Goal: Check status: Check status

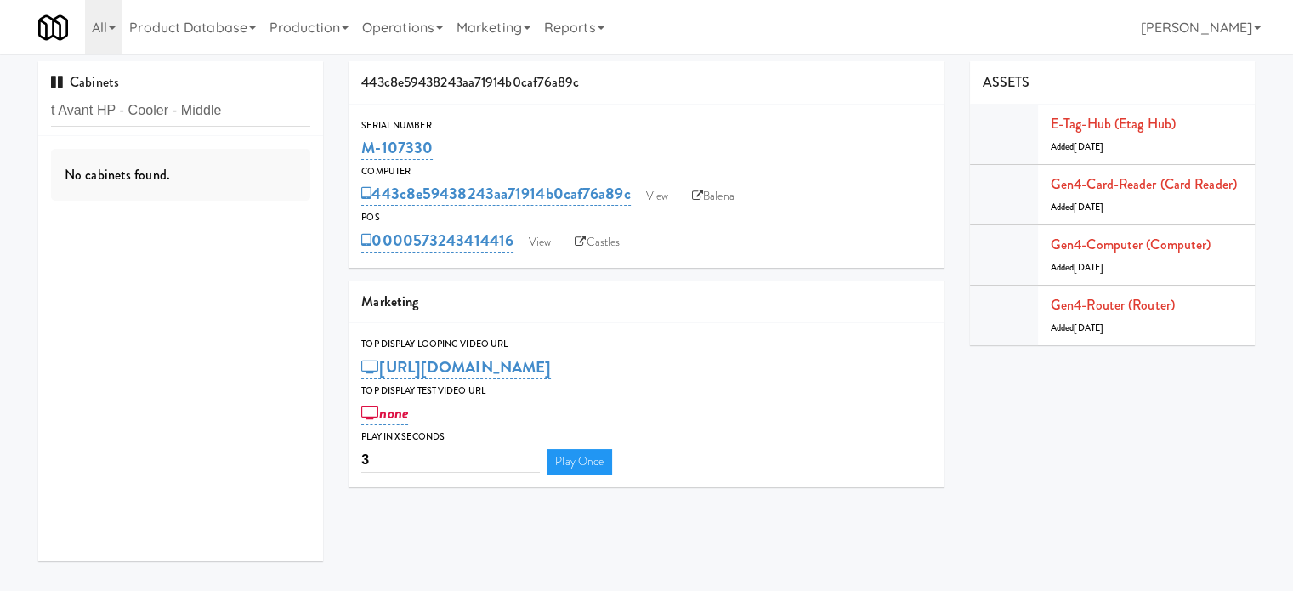
click at [246, 115] on input "t Avant HP - Cooler - Middle" at bounding box center [180, 110] width 259 height 31
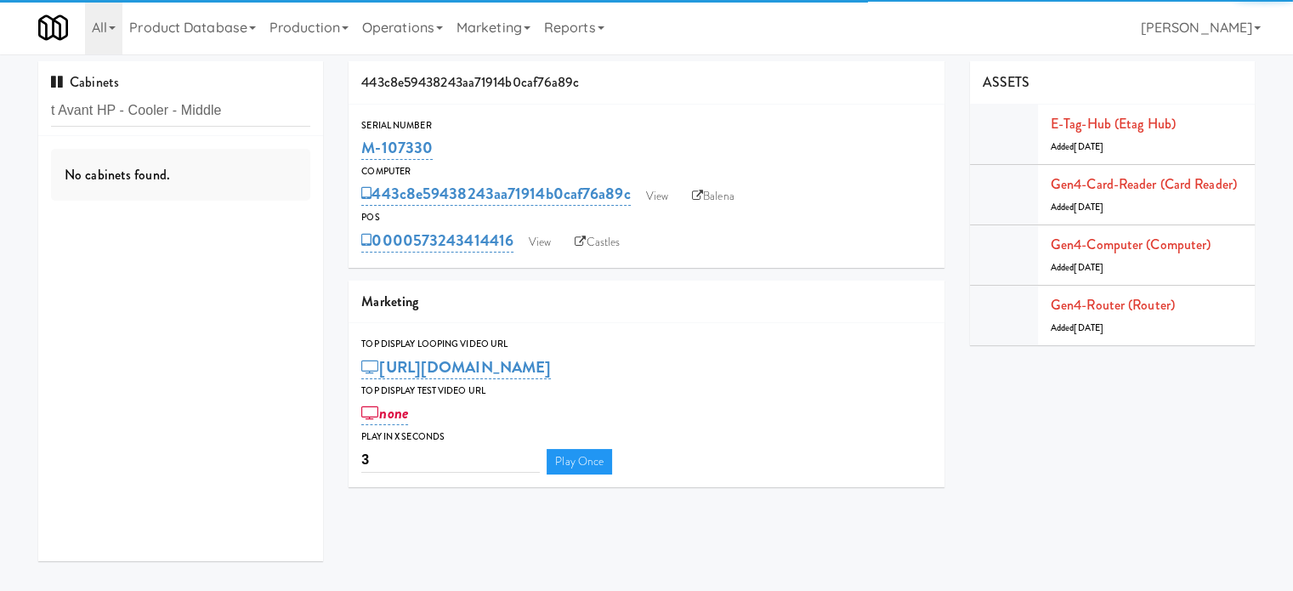
click at [55, 115] on input "t Avant HP - Cooler - Middle" at bounding box center [180, 110] width 259 height 31
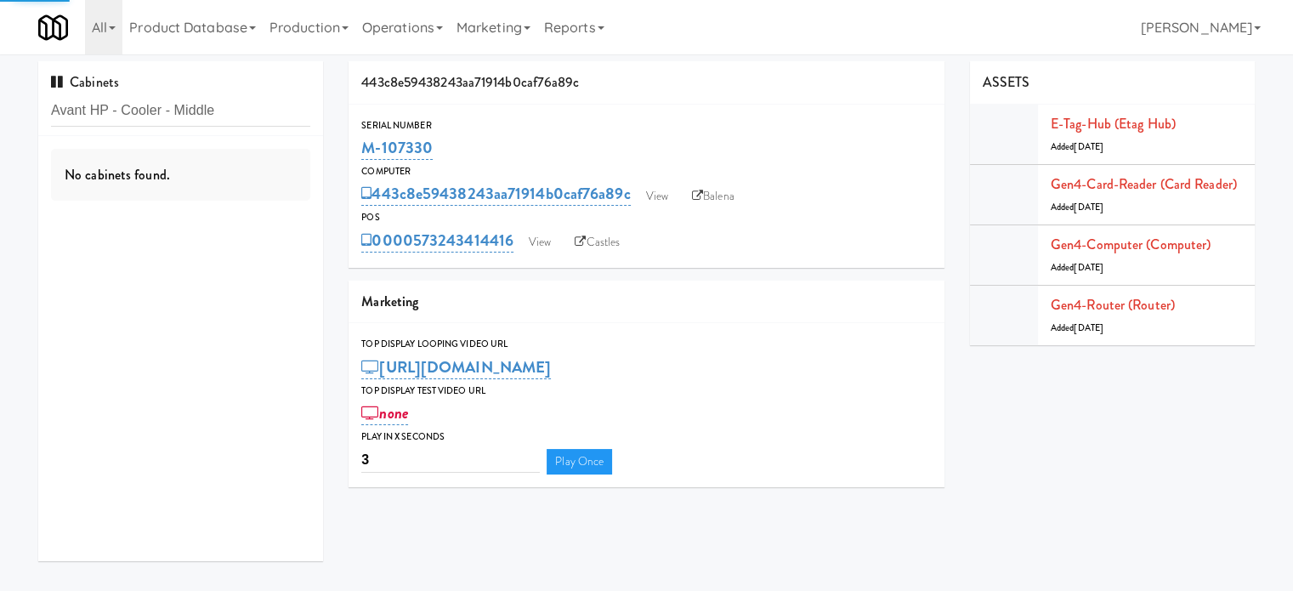
click at [237, 110] on input "Avant HP - Cooler - Middle" at bounding box center [180, 110] width 259 height 31
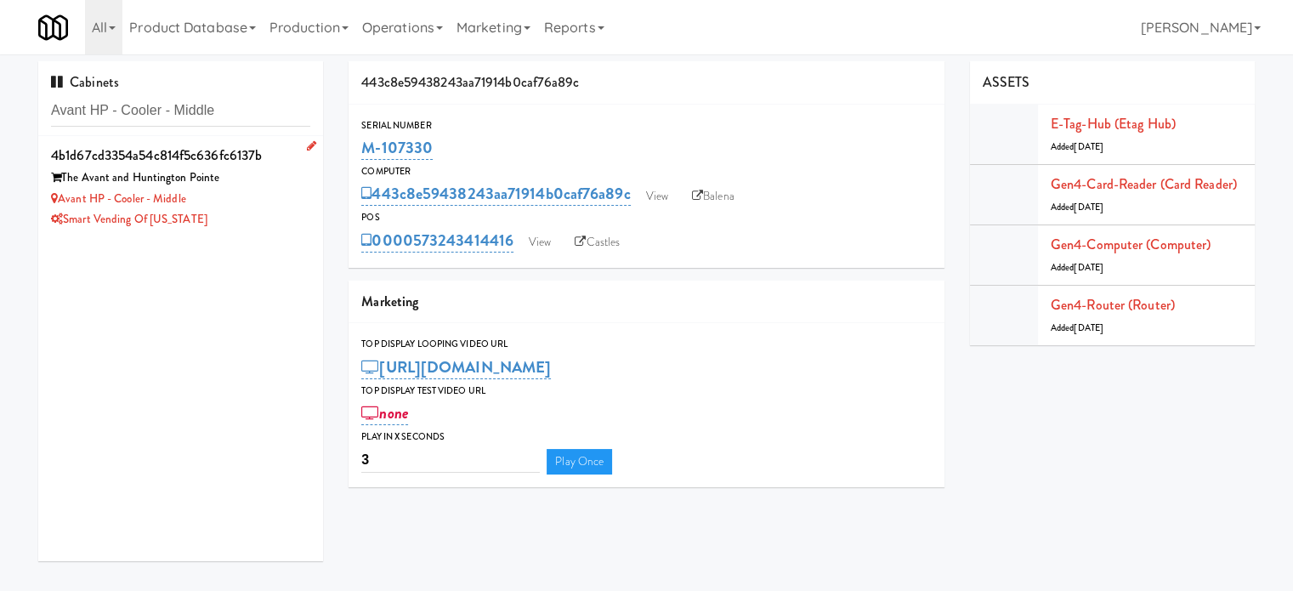
type input "Avant HP - Cooler - Middle"
drag, startPoint x: 263, startPoint y: 227, endPoint x: 346, endPoint y: 190, distance: 90.2
click at [267, 224] on div "Smart Vending of [US_STATE]" at bounding box center [180, 219] width 259 height 21
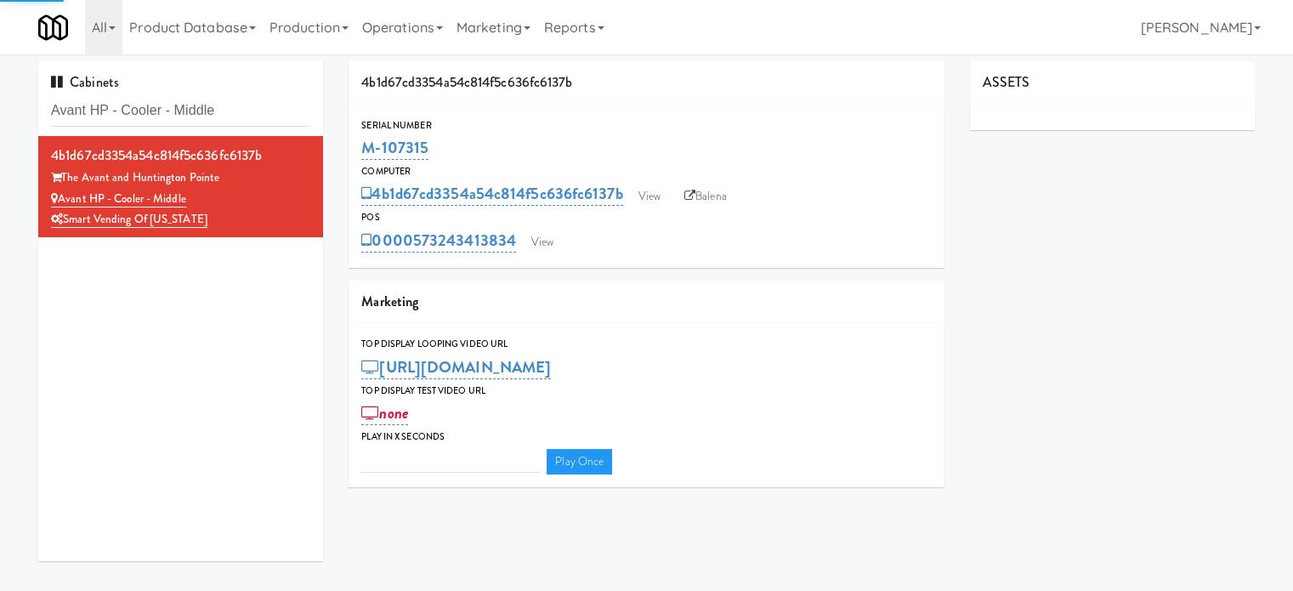
type input "3"
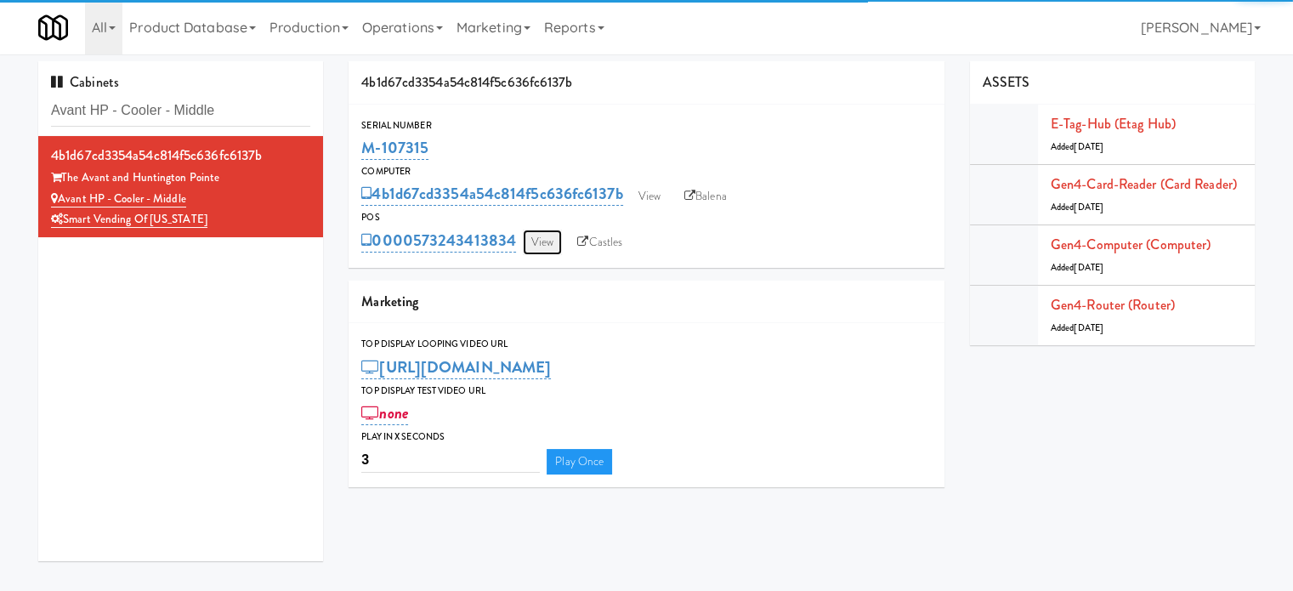
click at [546, 237] on link "View" at bounding box center [542, 241] width 39 height 25
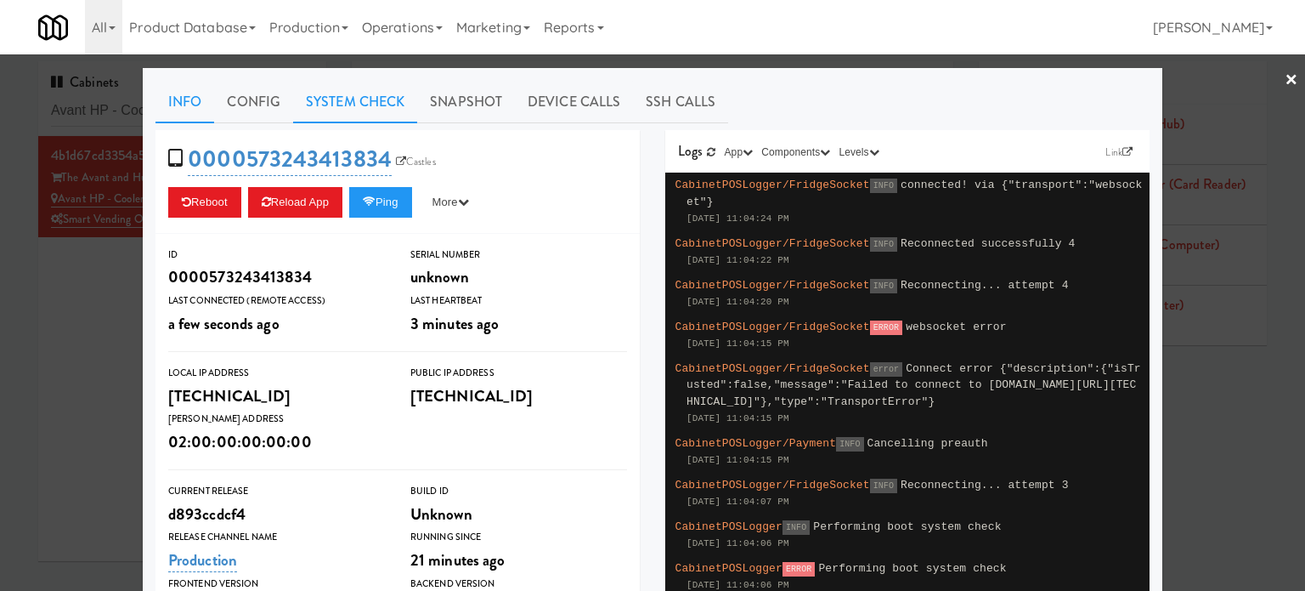
click at [315, 105] on link "System Check" at bounding box center [355, 102] width 124 height 42
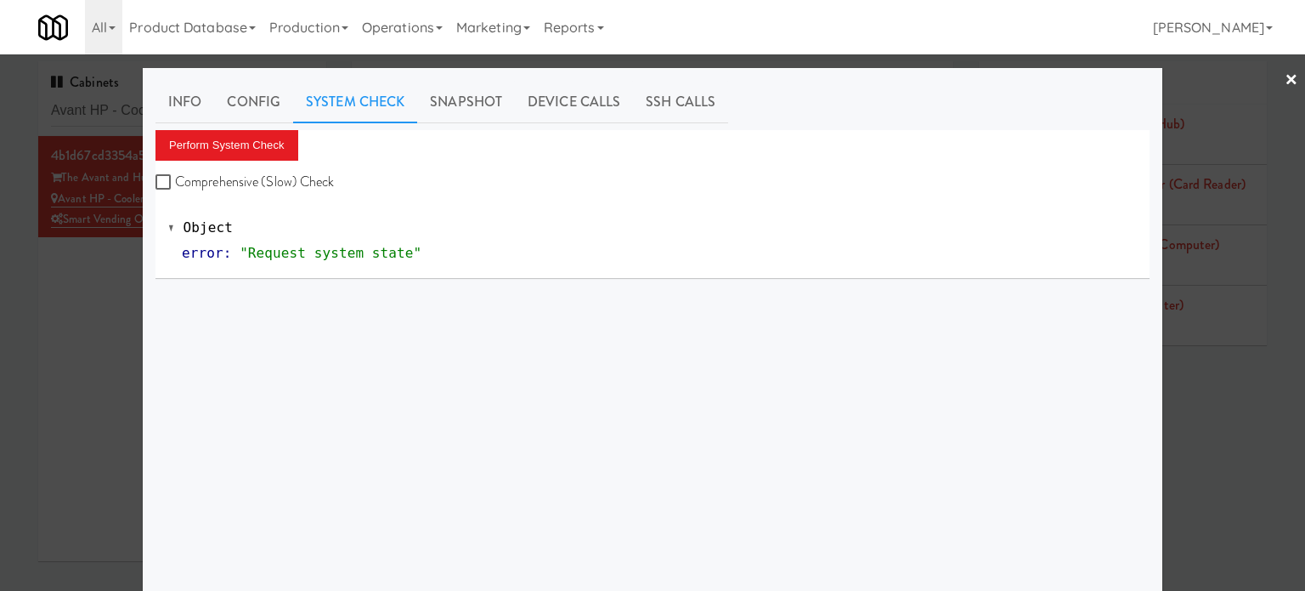
click at [292, 176] on label "Comprehensive (Slow) Check" at bounding box center [245, 181] width 179 height 25
click at [175, 176] on input "Comprehensive (Slow) Check" at bounding box center [166, 183] width 20 height 14
click at [160, 184] on input "Comprehensive (Slow) Check" at bounding box center [166, 183] width 20 height 14
checkbox input "false"
click at [190, 144] on button "Perform System Check" at bounding box center [227, 145] width 143 height 31
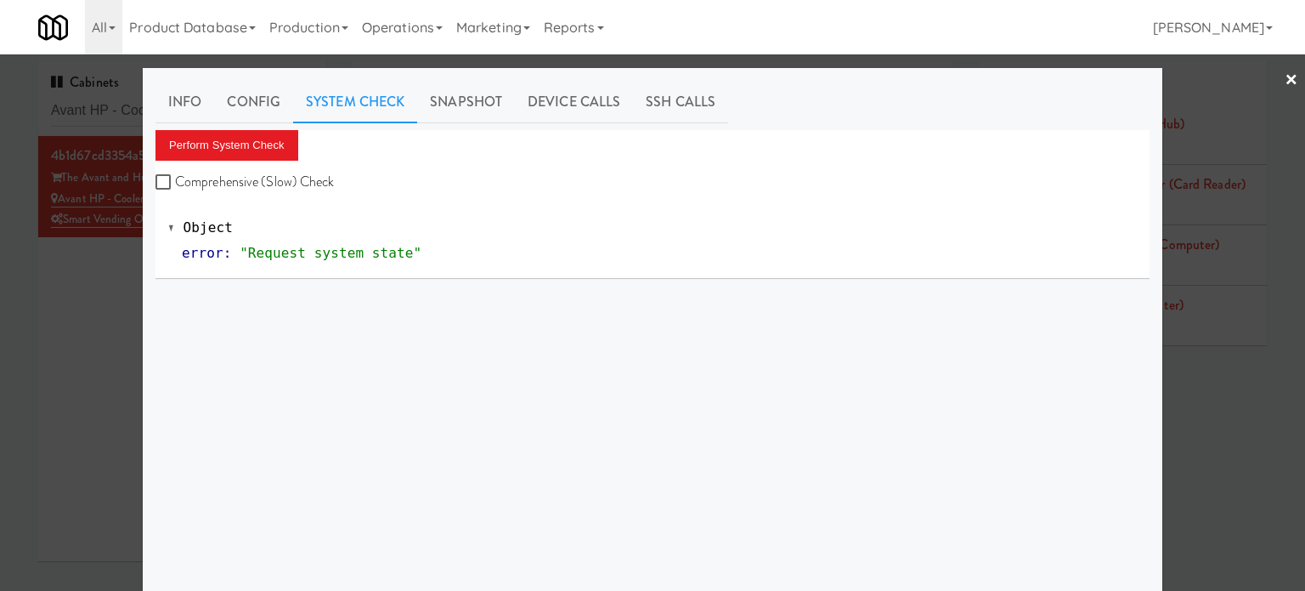
click at [68, 299] on div at bounding box center [652, 295] width 1305 height 591
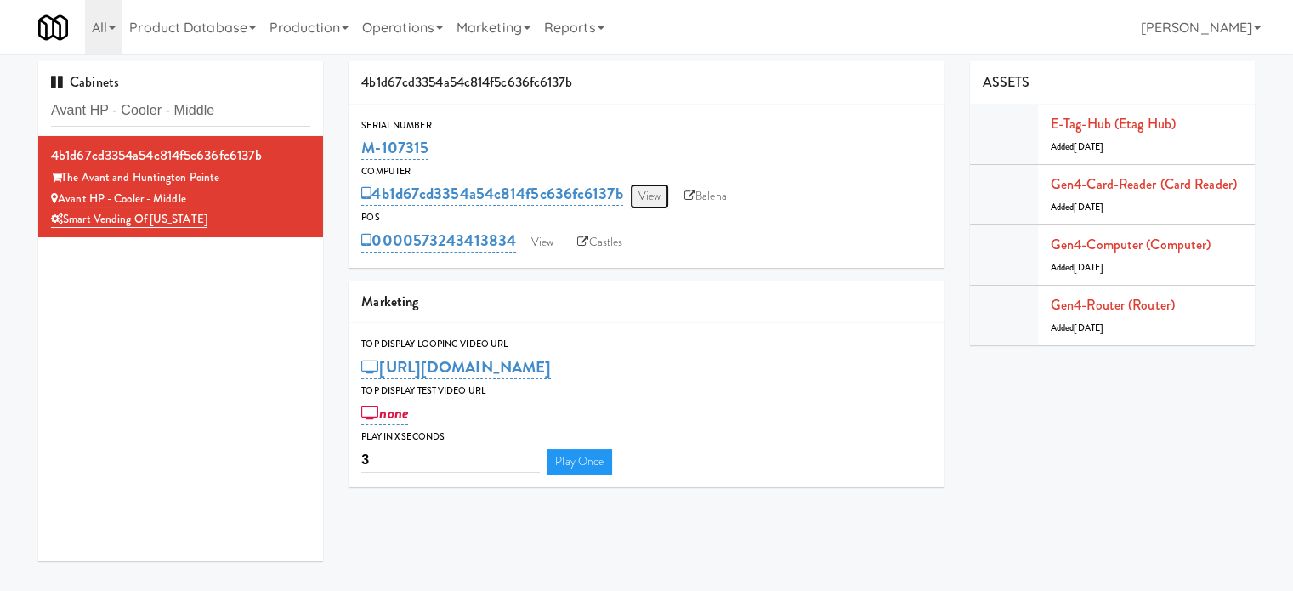
click at [651, 195] on link "View" at bounding box center [649, 196] width 39 height 25
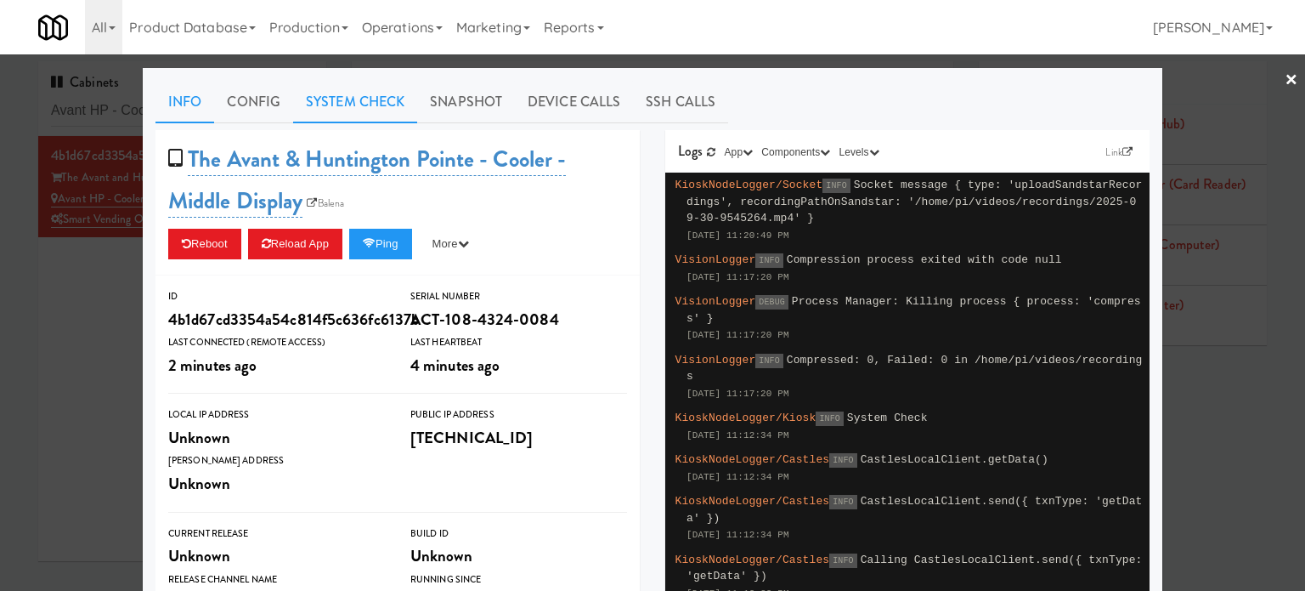
click at [327, 102] on link "System Check" at bounding box center [355, 102] width 124 height 42
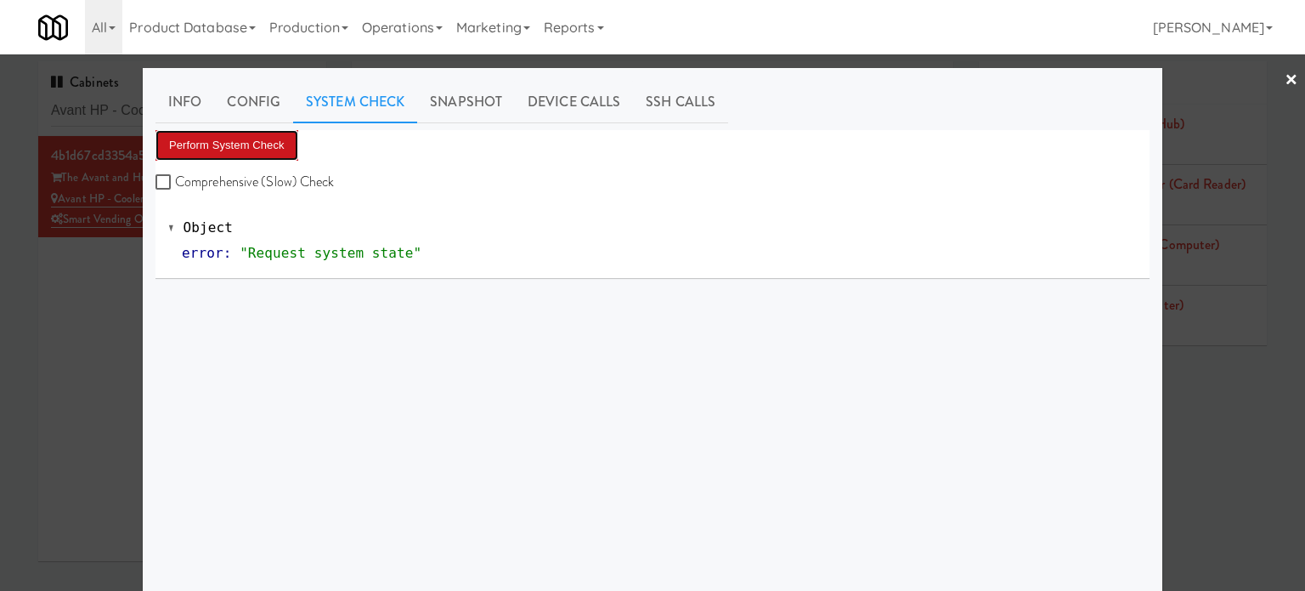
click at [270, 145] on button "Perform System Check" at bounding box center [227, 145] width 143 height 31
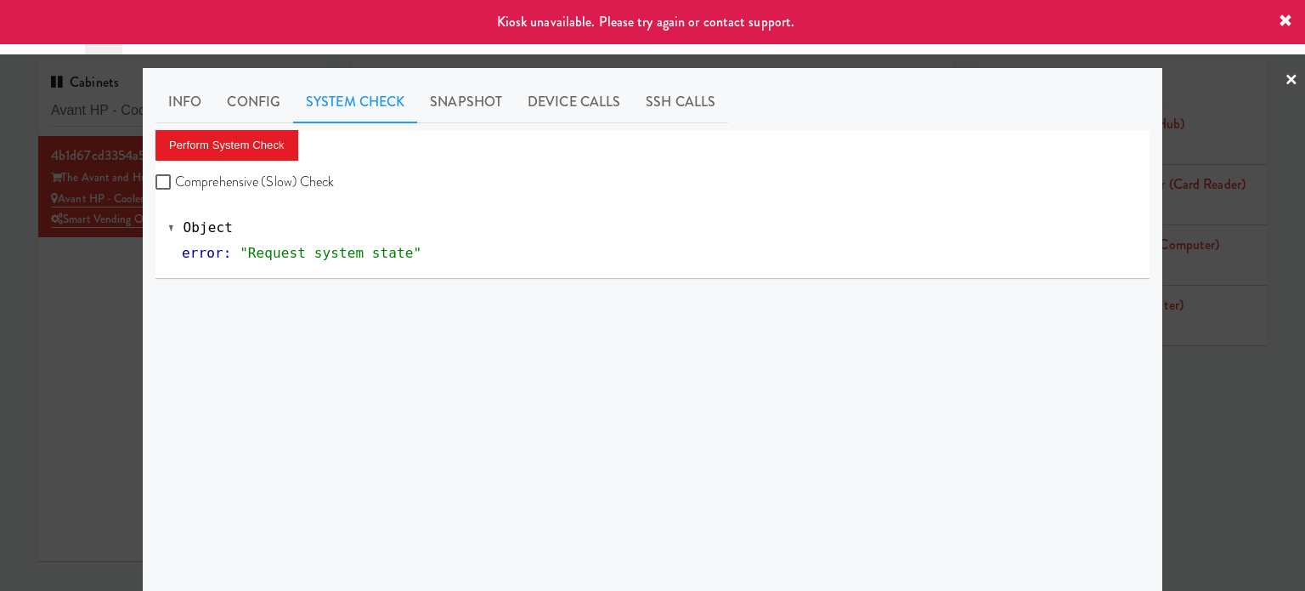
drag, startPoint x: 88, startPoint y: 333, endPoint x: 93, endPoint y: 323, distance: 11.4
click at [88, 332] on div at bounding box center [652, 295] width 1305 height 591
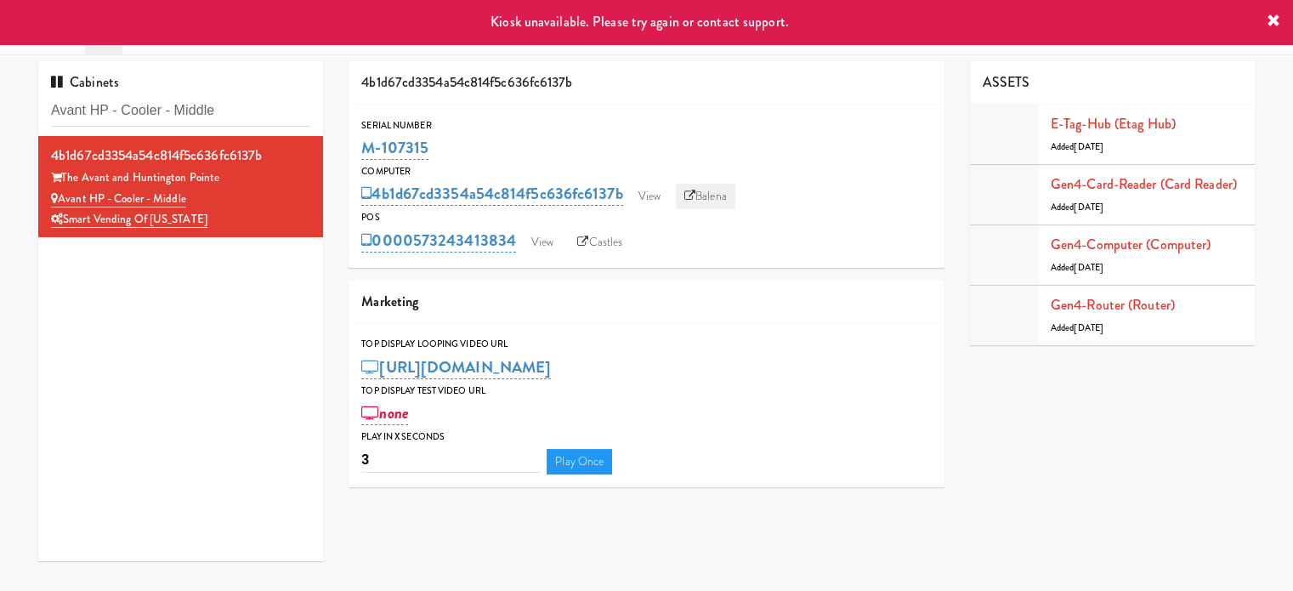
click at [704, 200] on link "Balena" at bounding box center [705, 196] width 59 height 25
